Goal: Task Accomplishment & Management: Manage account settings

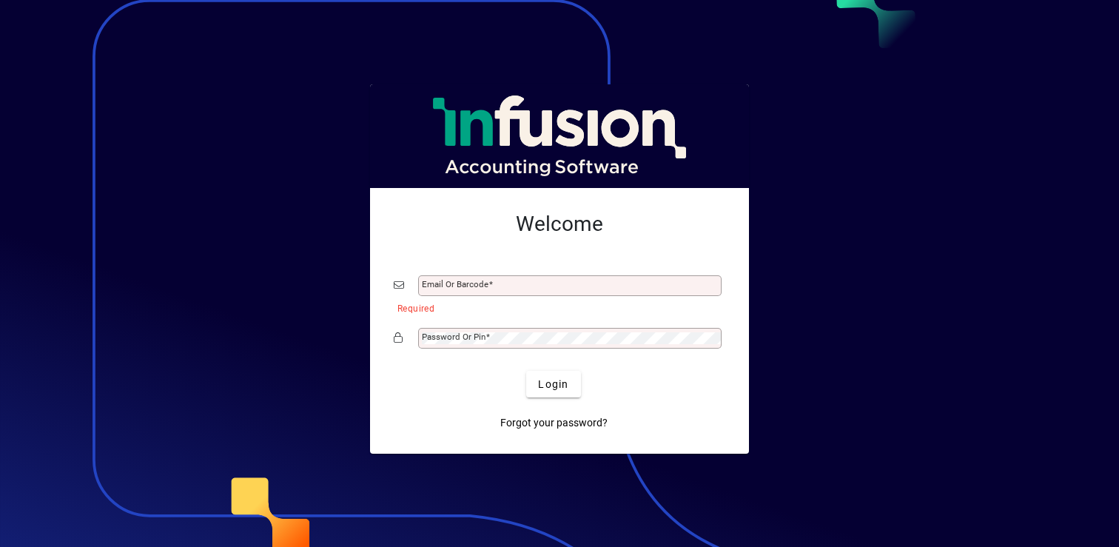
click at [550, 291] on div "Email or Barcode" at bounding box center [569, 285] width 303 height 21
click at [554, 290] on input "Email or Barcode" at bounding box center [571, 286] width 299 height 12
type input "**********"
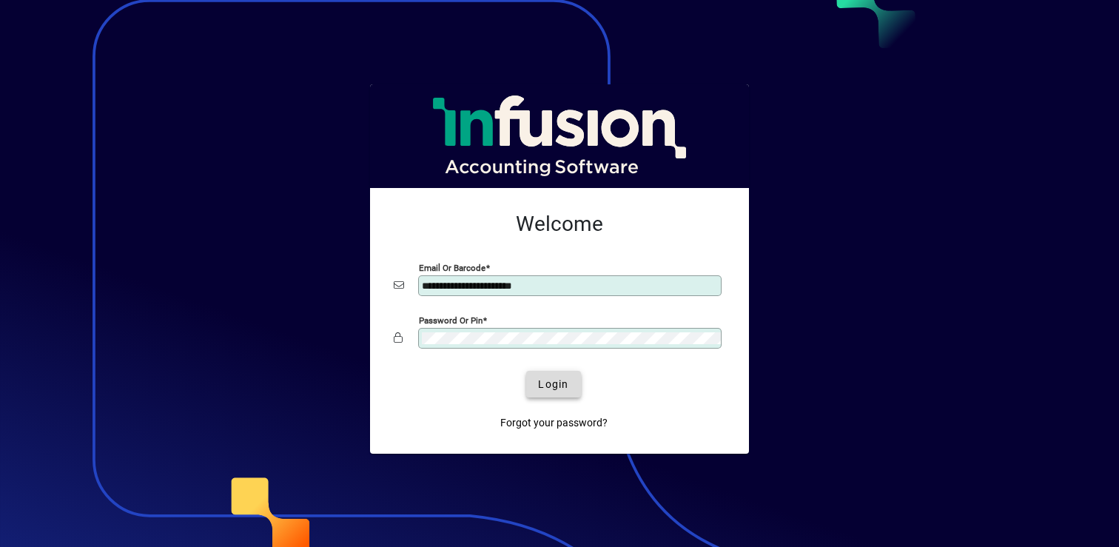
click at [567, 391] on span "Login" at bounding box center [553, 385] width 30 height 16
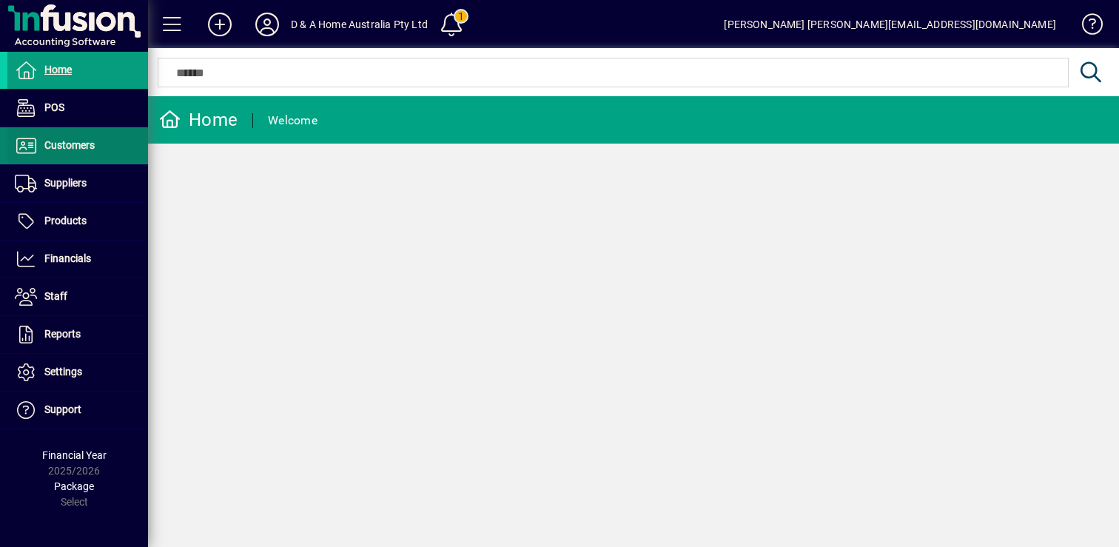
click at [98, 135] on span at bounding box center [77, 146] width 141 height 36
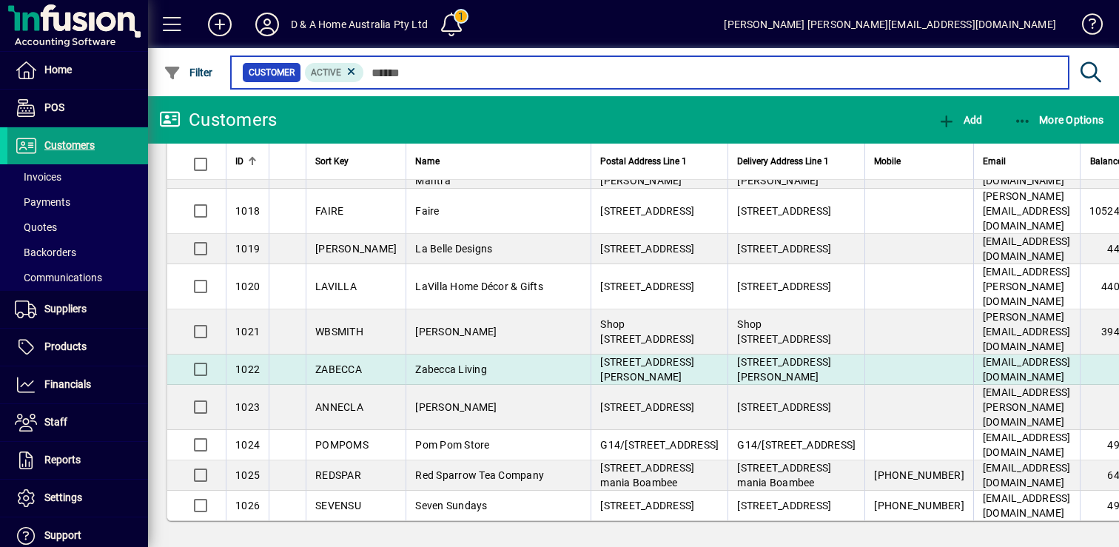
scroll to position [821, 0]
